Goal: Transaction & Acquisition: Purchase product/service

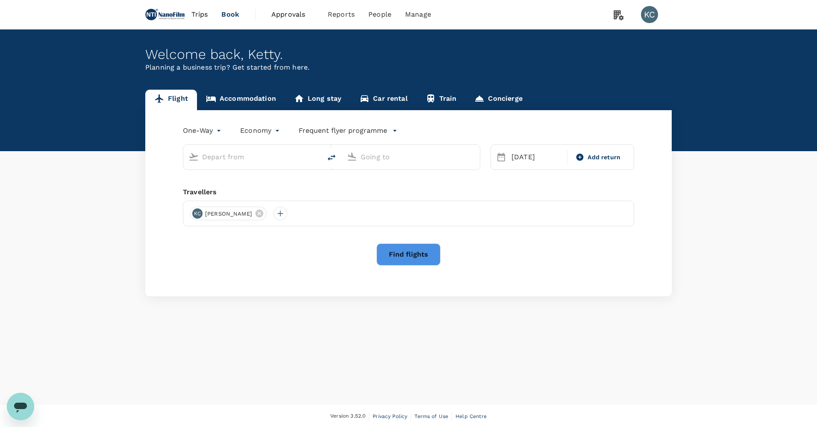
type input "[GEOGRAPHIC_DATA], [GEOGRAPHIC_DATA] (any)"
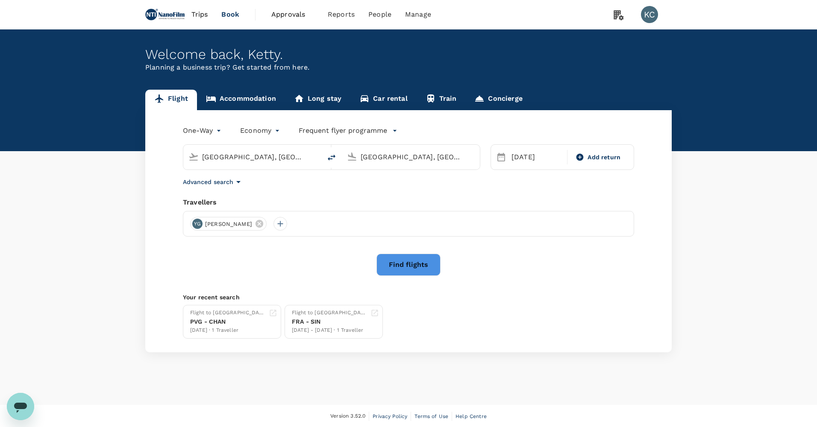
click at [279, 152] on input "[GEOGRAPHIC_DATA], [GEOGRAPHIC_DATA] (any)" at bounding box center [252, 156] width 101 height 13
click at [285, 185] on p "San Francisco Intl" at bounding box center [264, 189] width 150 height 9
type input "San Francisco Intl (SFO)"
click at [357, 152] on div "[GEOGRAPHIC_DATA], [GEOGRAPHIC_DATA] (any)" at bounding box center [415, 155] width 117 height 17
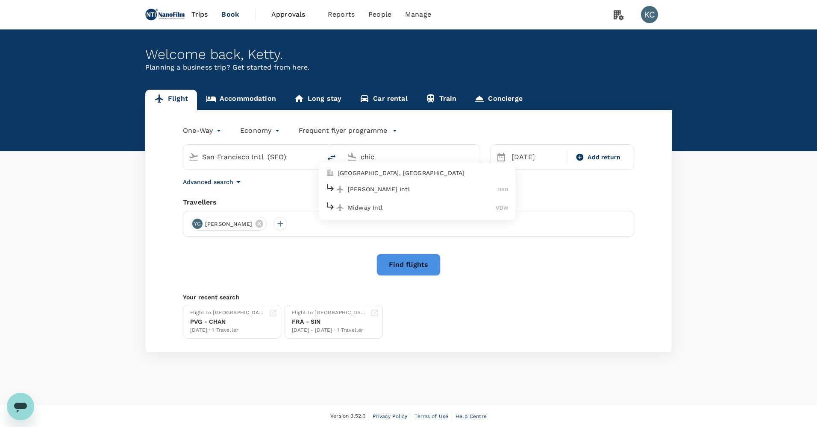
click at [418, 185] on p "[PERSON_NAME] Intl" at bounding box center [422, 189] width 149 height 9
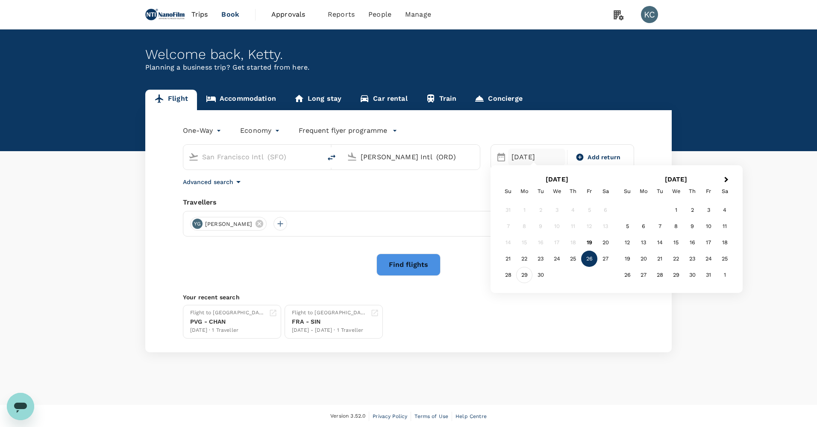
type input "[PERSON_NAME] Intl (ORD)"
click at [522, 271] on div "29" at bounding box center [524, 275] width 16 height 16
click at [403, 254] on button "Find flights" at bounding box center [408, 265] width 64 height 22
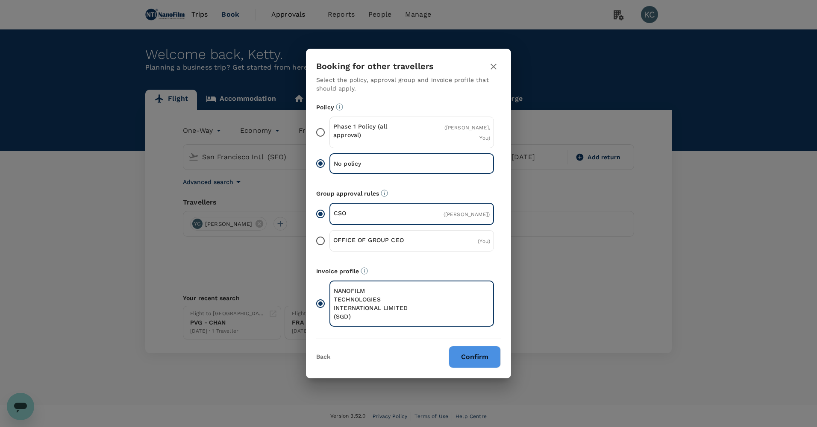
click at [473, 346] on button "Confirm" at bounding box center [474, 357] width 52 height 22
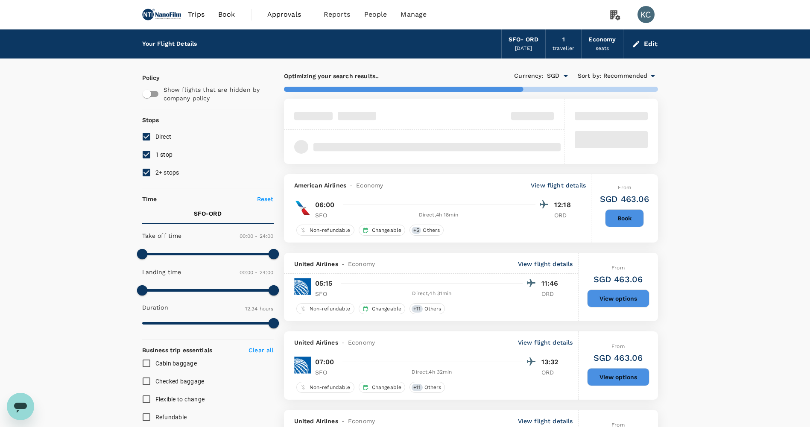
type input "754"
checkbox input "false"
click at [152, 150] on input "1 stop" at bounding box center [147, 155] width 18 height 18
checkbox input "false"
click at [155, 169] on span "2+ stops" at bounding box center [167, 172] width 24 height 7
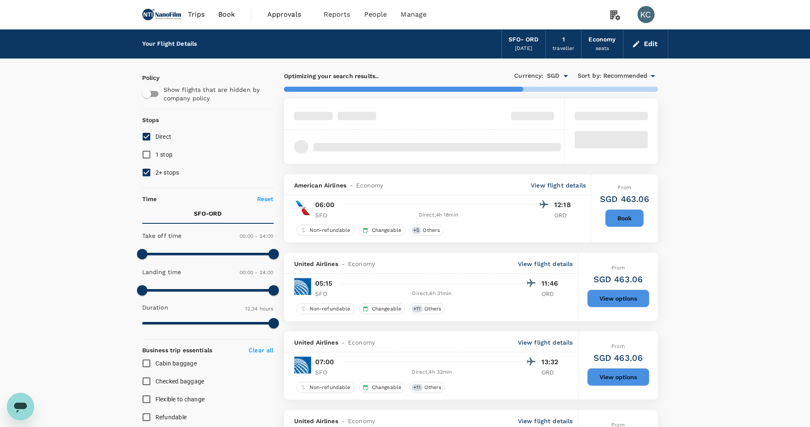
click at [155, 164] on input "2+ stops" at bounding box center [147, 173] width 18 height 18
checkbox input "false"
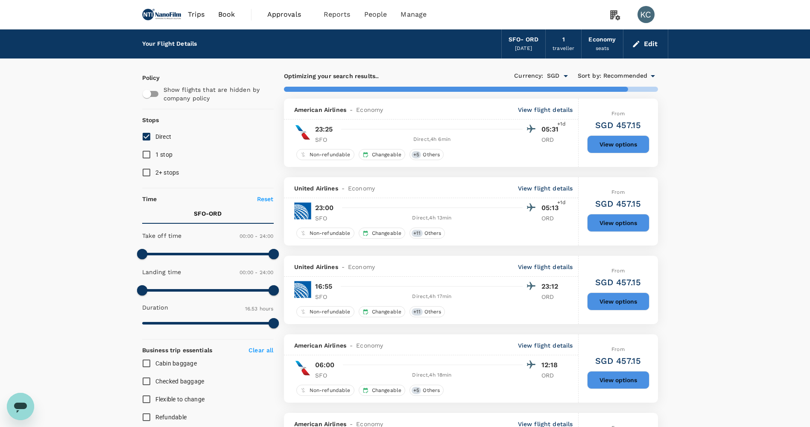
type input "1084"
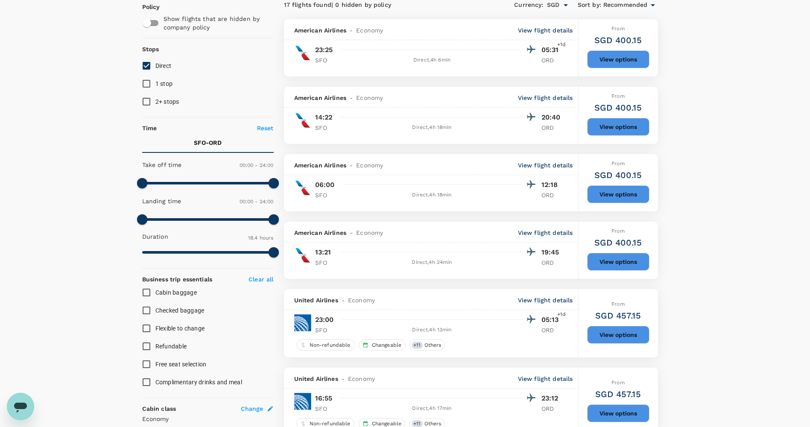
scroll to position [156, 0]
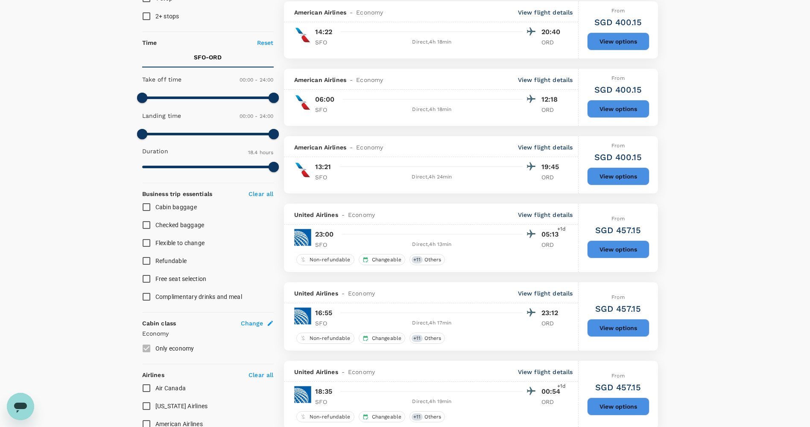
click at [620, 234] on div "From SGD 457.15 View options" at bounding box center [618, 238] width 62 height 68
click at [619, 240] on button "View options" at bounding box center [618, 249] width 62 height 18
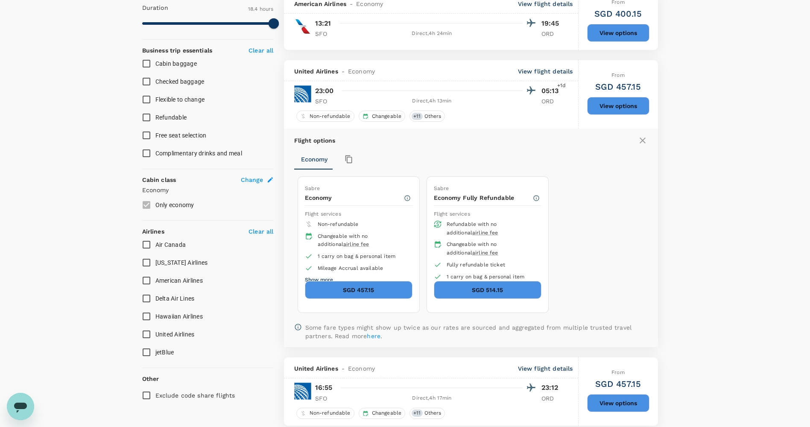
scroll to position [341, 0]
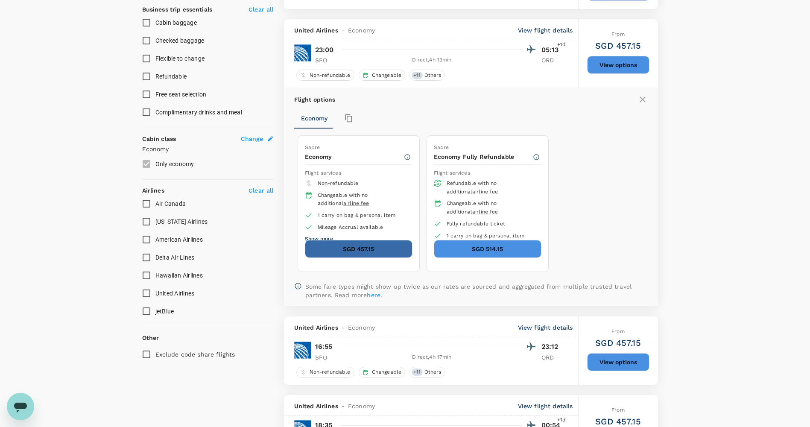
click at [369, 240] on button "SGD 457.15" at bounding box center [359, 249] width 108 height 18
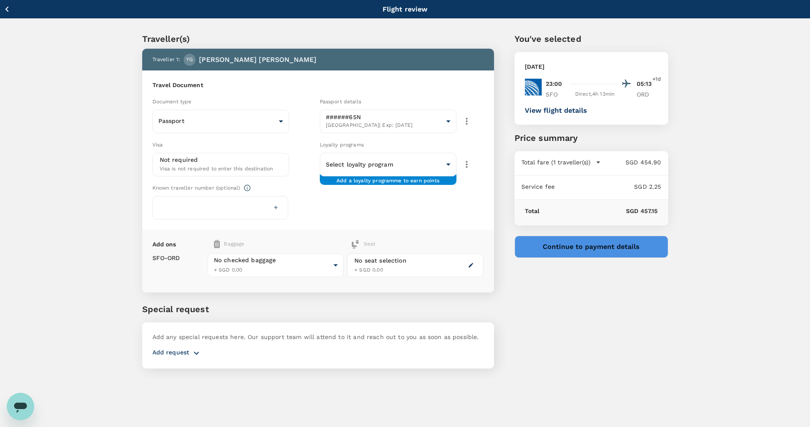
click at [559, 241] on button "Continue to payment details" at bounding box center [592, 247] width 154 height 22
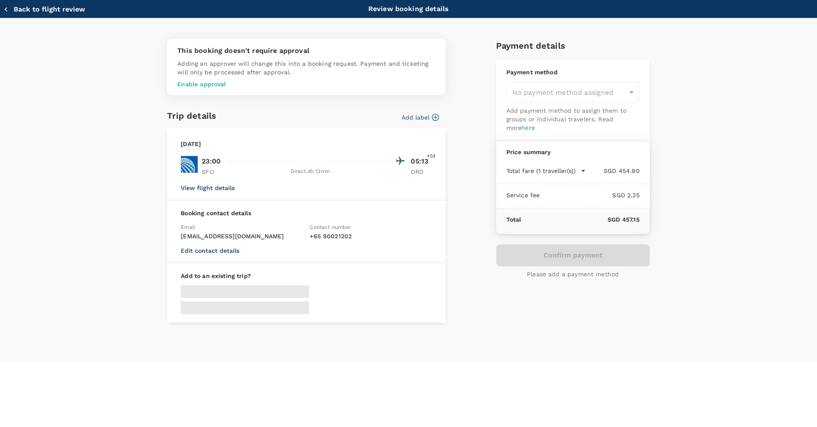
type input "9e312f31-899e-4189-bd0f-0e49cf582818"
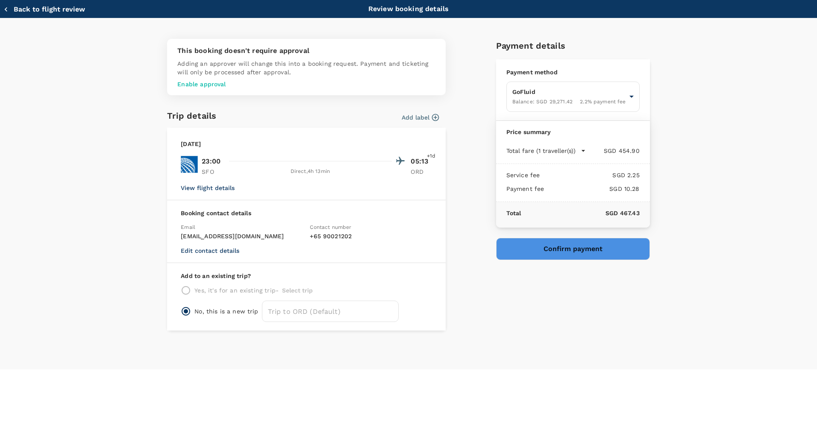
click at [3, 7] on icon "button" at bounding box center [6, 9] width 9 height 9
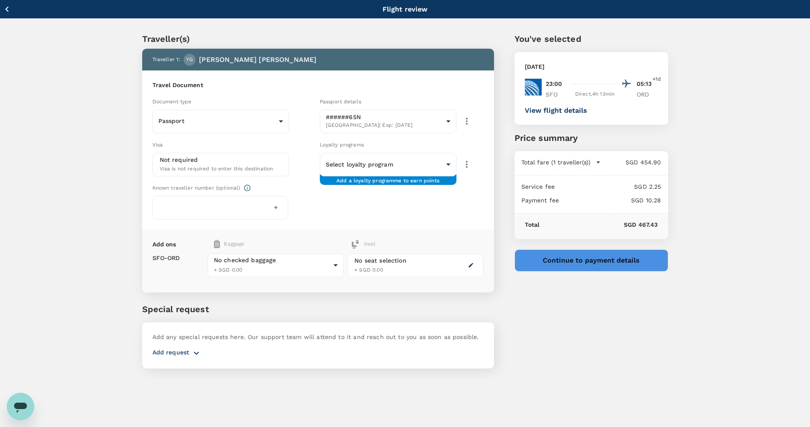
click at [0, 7] on html "Back to flight results Flight review Traveller(s) Traveller 1 : YG Yi Hsen Gian…" at bounding box center [405, 225] width 810 height 450
click at [3, 9] on icon "button" at bounding box center [7, 9] width 11 height 11
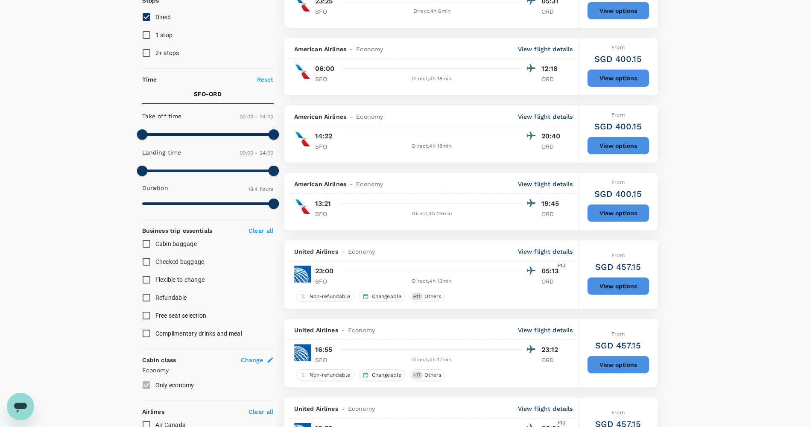
scroll to position [128, 0]
